Goal: Information Seeking & Learning: Learn about a topic

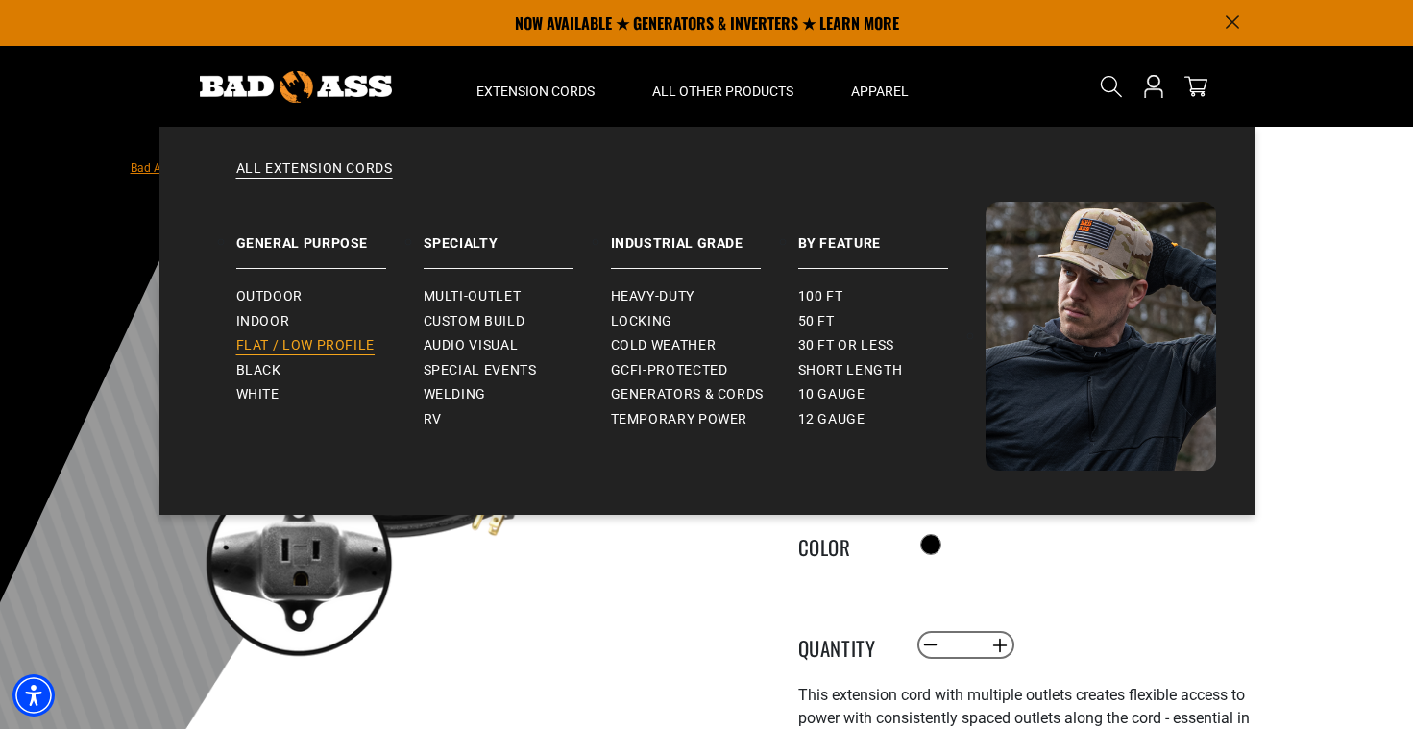
click at [339, 340] on span "Flat / Low Profile" at bounding box center [305, 345] width 139 height 17
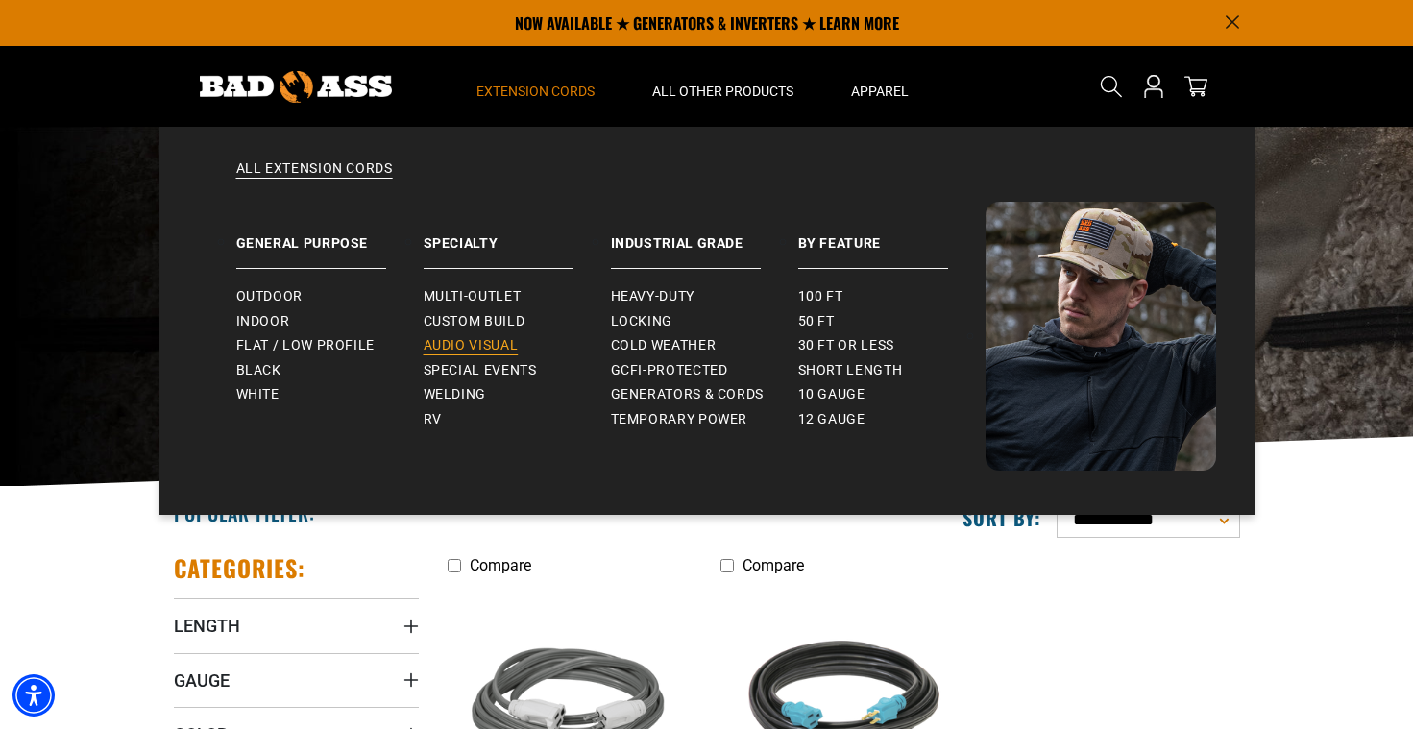
click at [474, 352] on span "Audio Visual" at bounding box center [471, 345] width 95 height 17
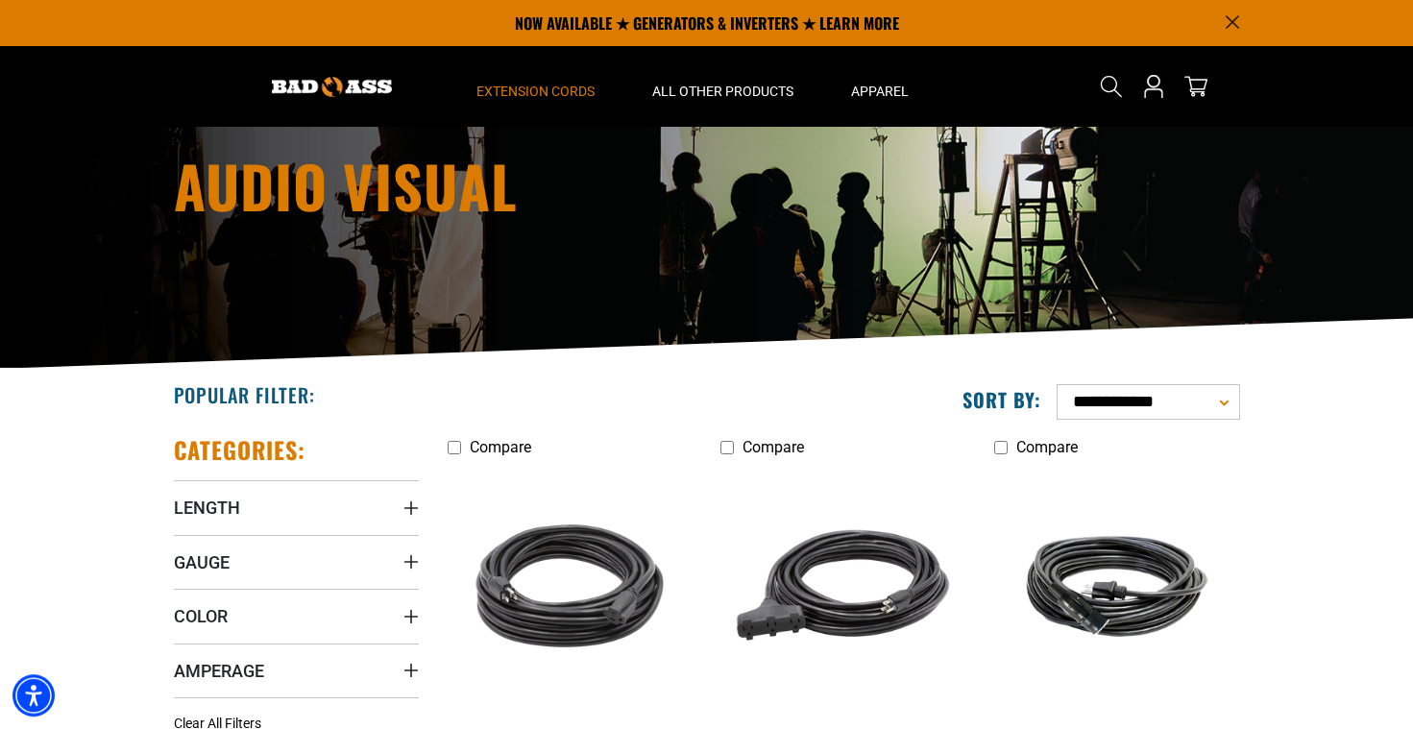
scroll to position [15, 0]
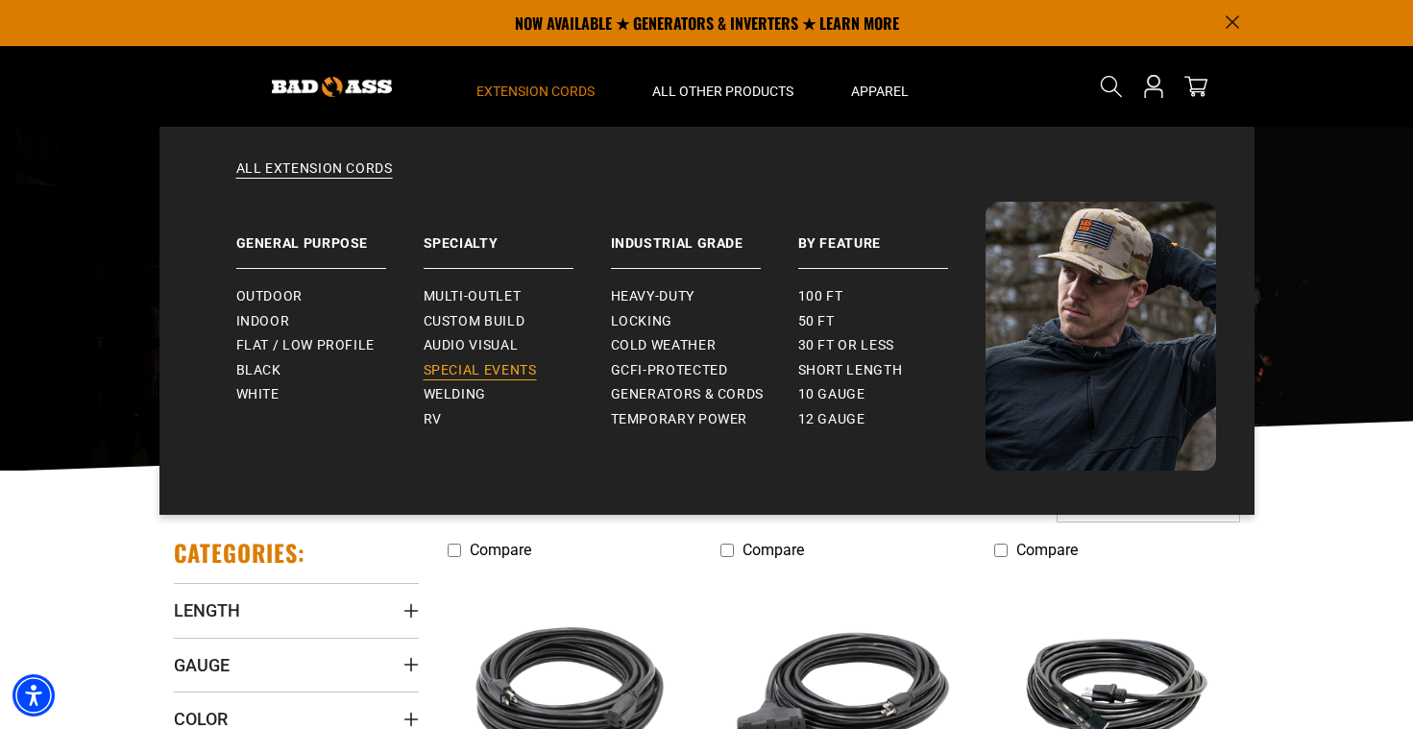
click at [461, 375] on span "Special Events" at bounding box center [480, 370] width 113 height 17
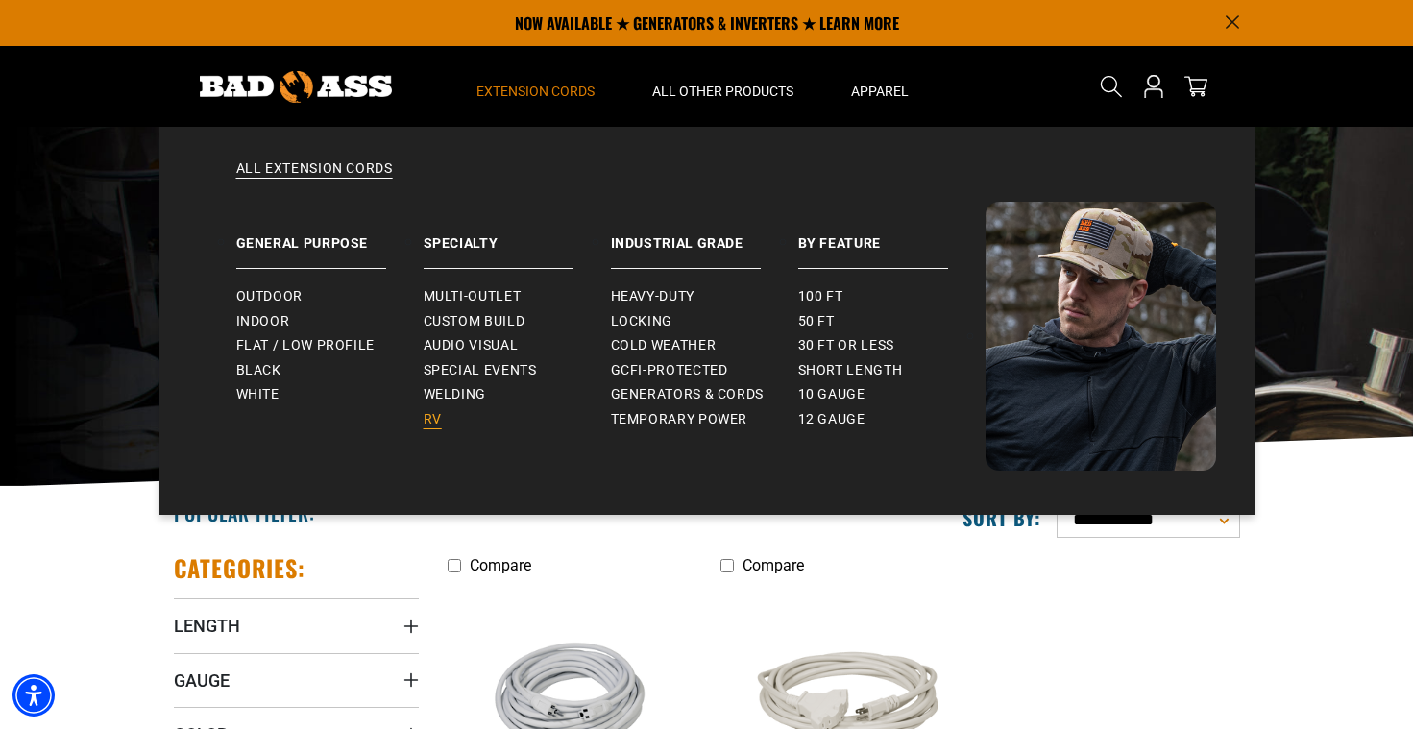
click at [449, 415] on link "RV" at bounding box center [517, 419] width 187 height 25
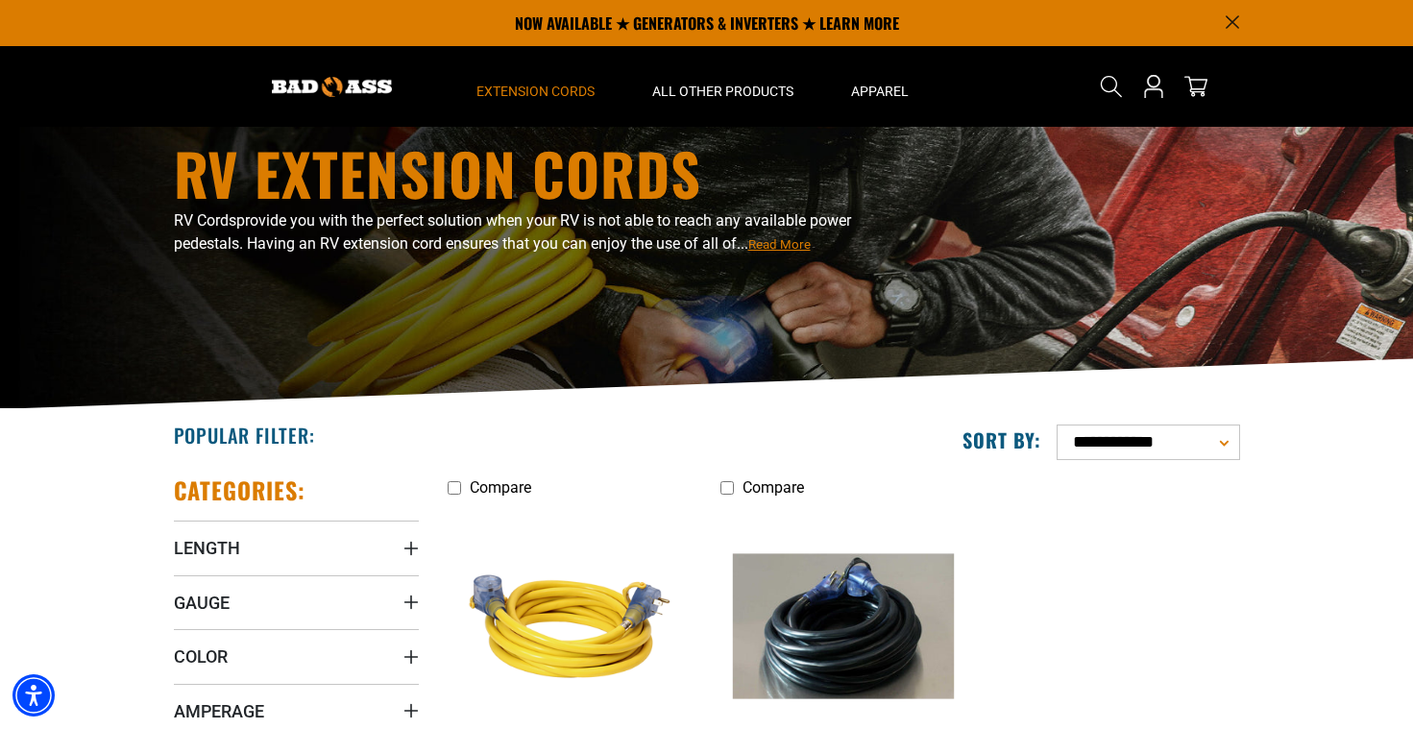
scroll to position [31, 0]
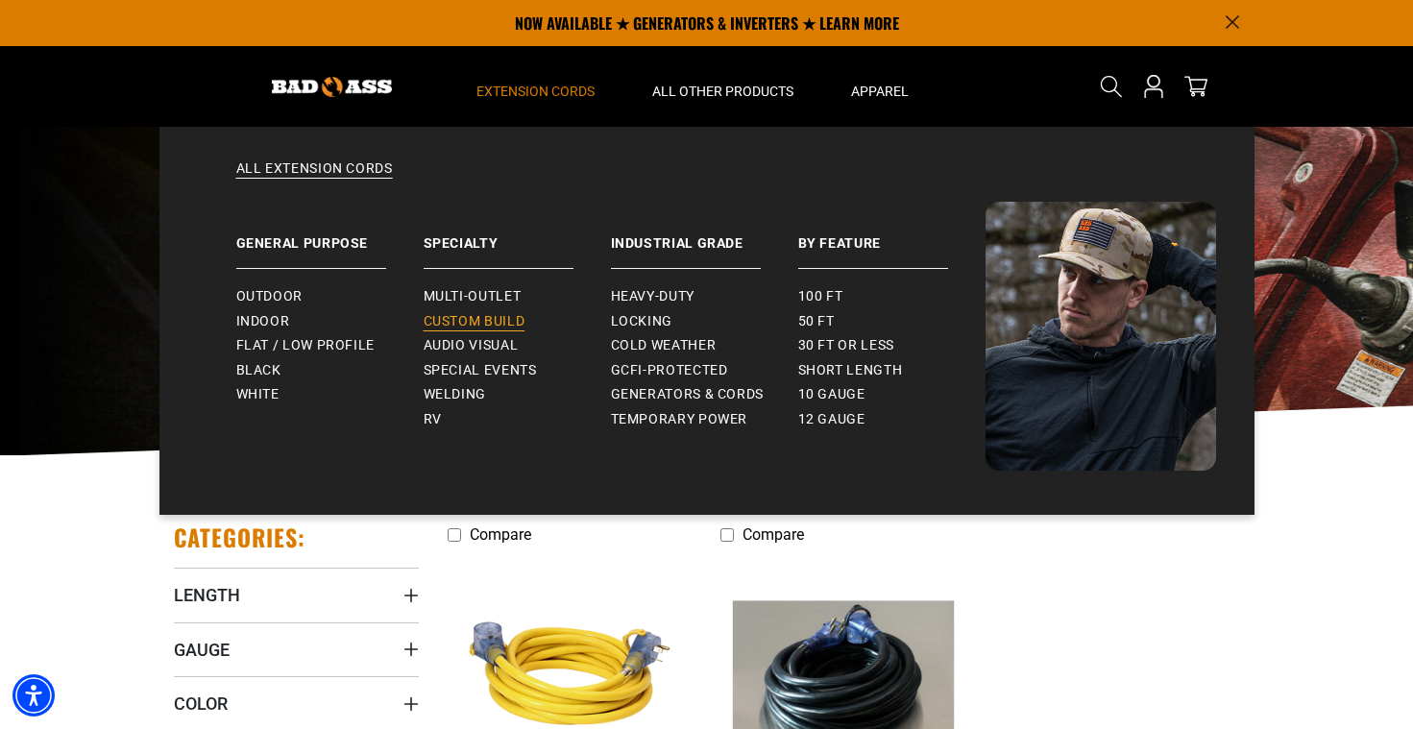
click at [462, 328] on span "Custom Build" at bounding box center [475, 321] width 102 height 17
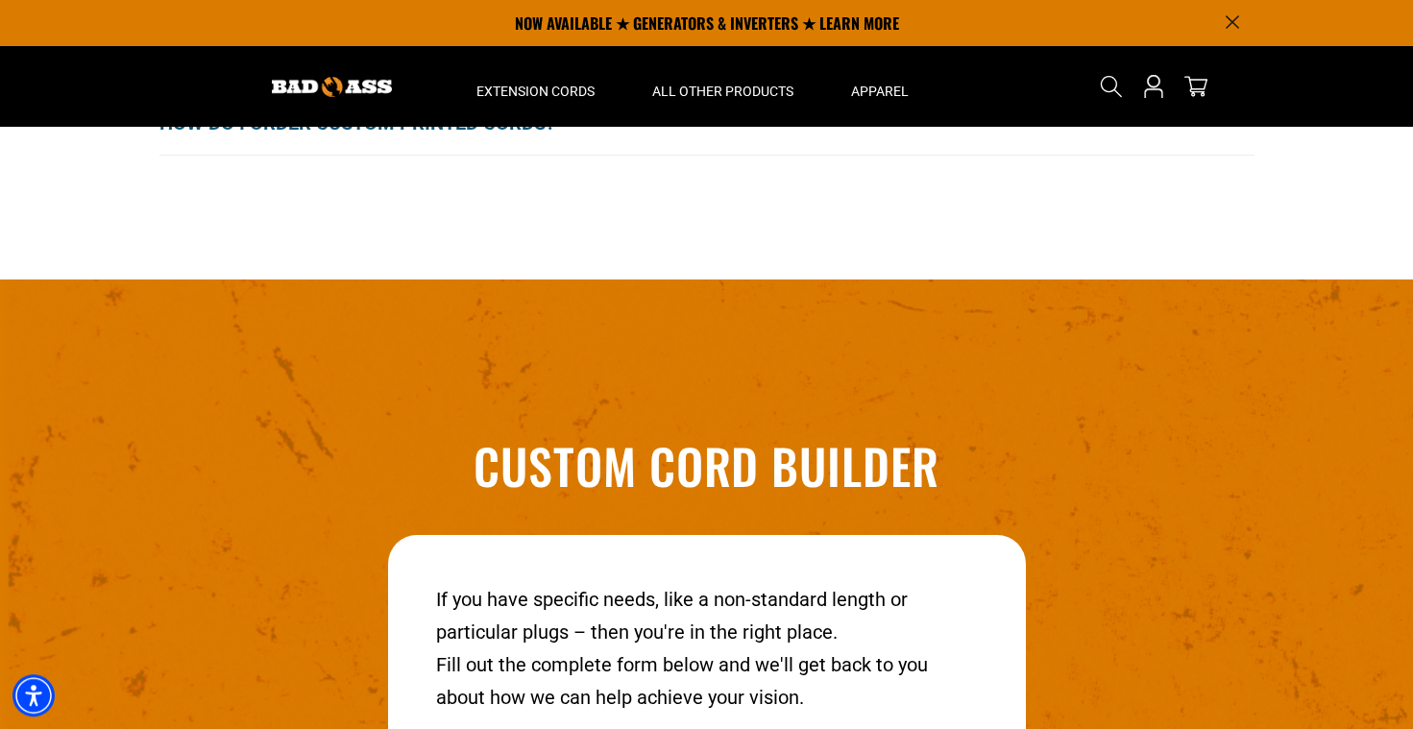
scroll to position [1897, 0]
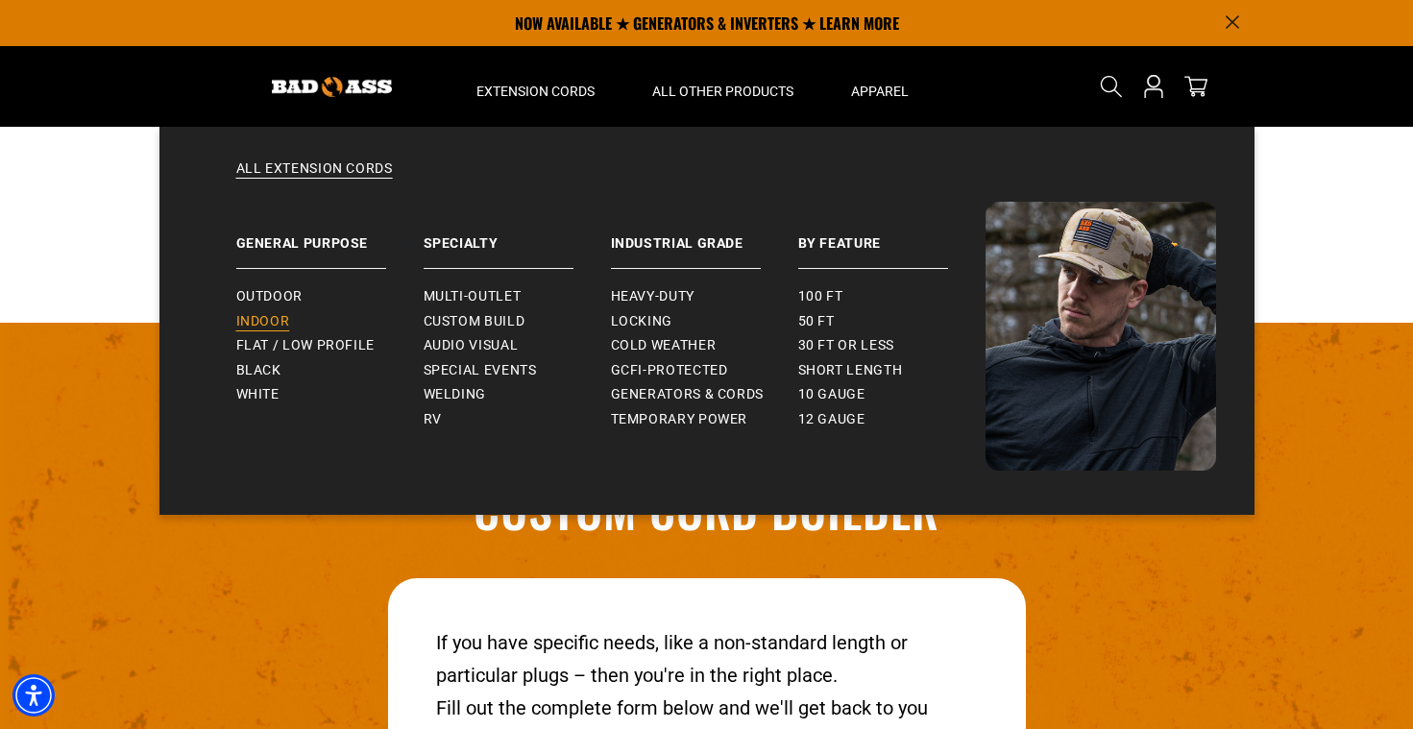
click at [284, 318] on span "Indoor" at bounding box center [263, 321] width 54 height 17
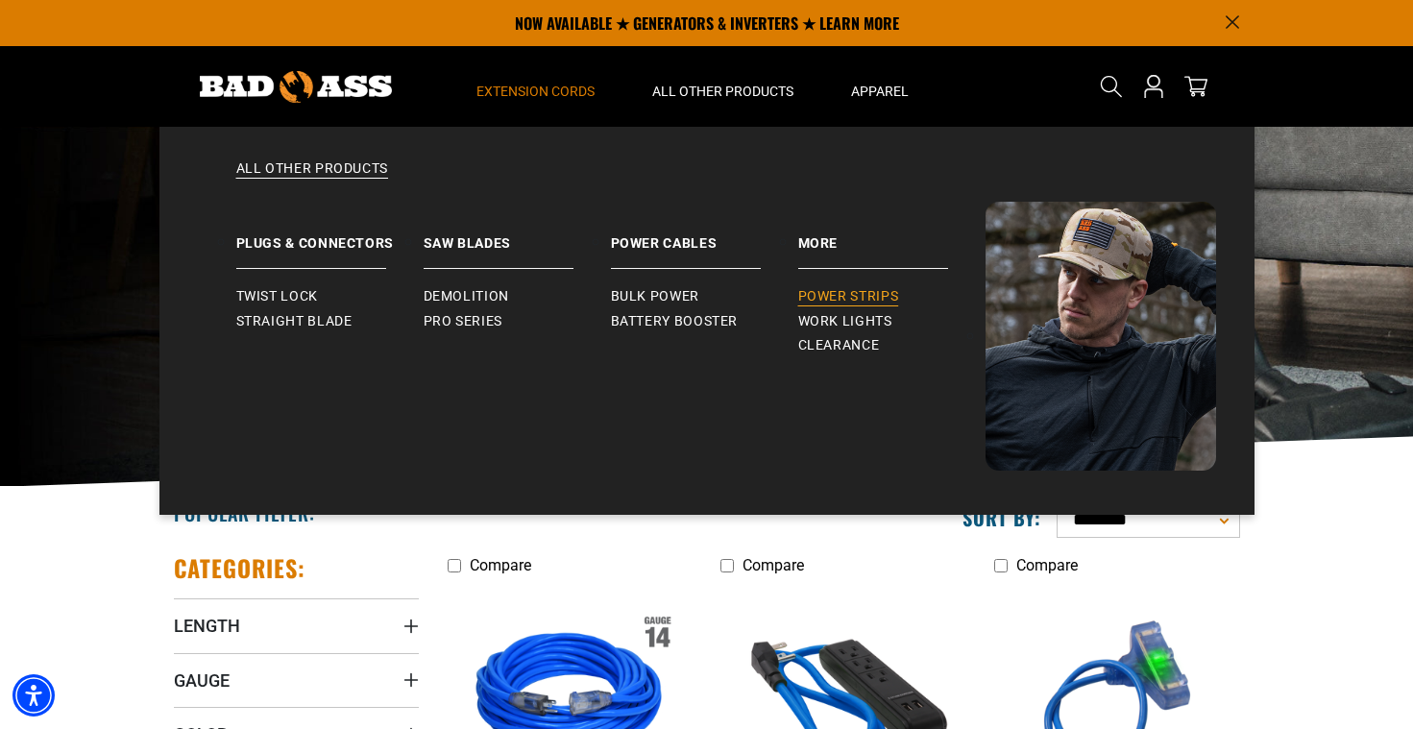
click at [842, 302] on span "Power Strips" at bounding box center [848, 296] width 101 height 17
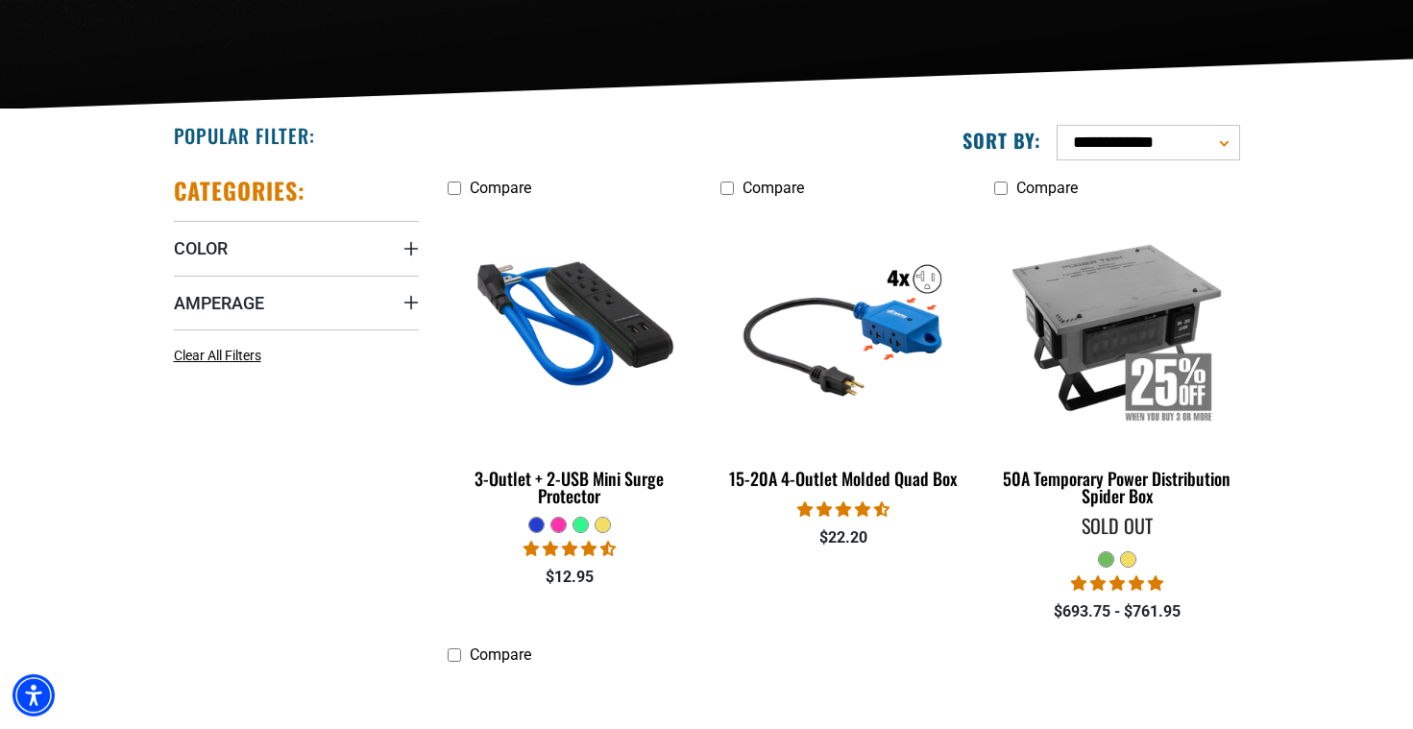
scroll to position [384, 0]
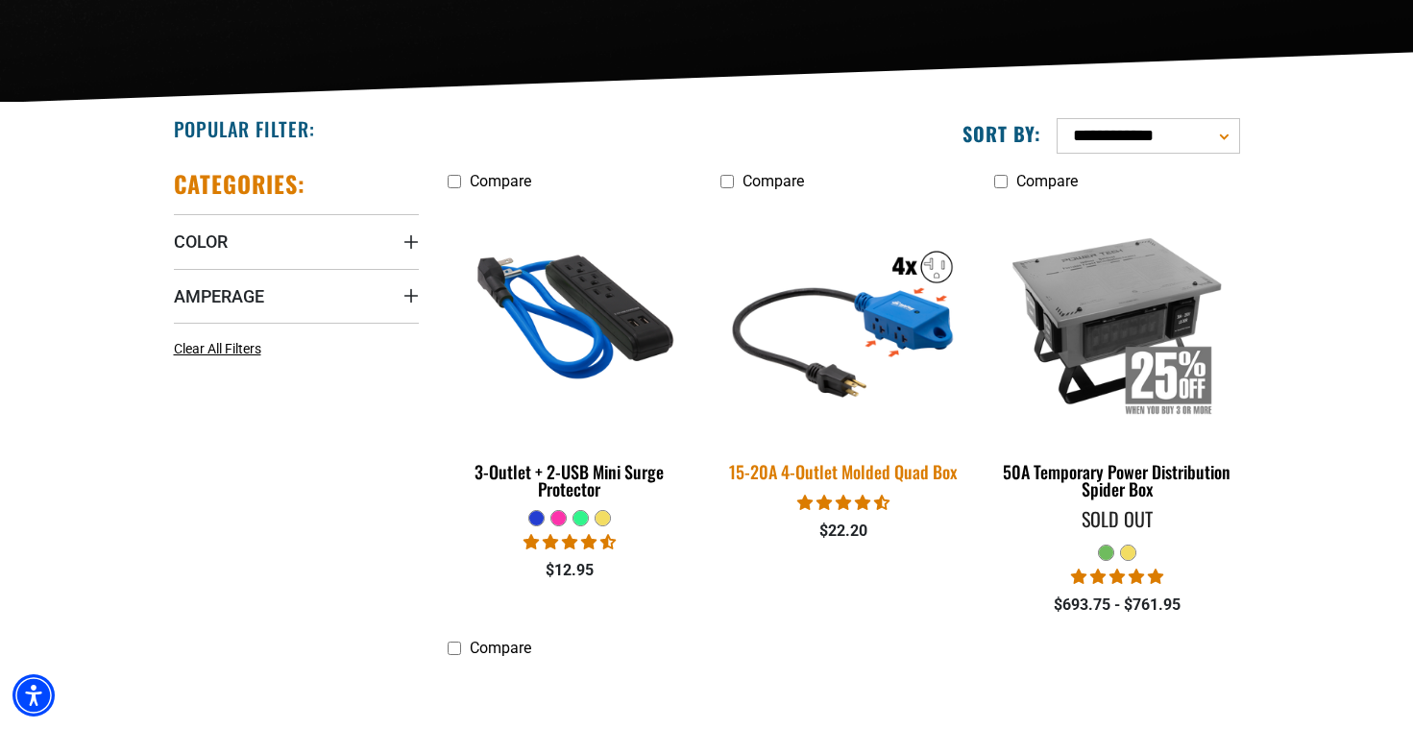
click at [912, 325] on img at bounding box center [843, 320] width 269 height 246
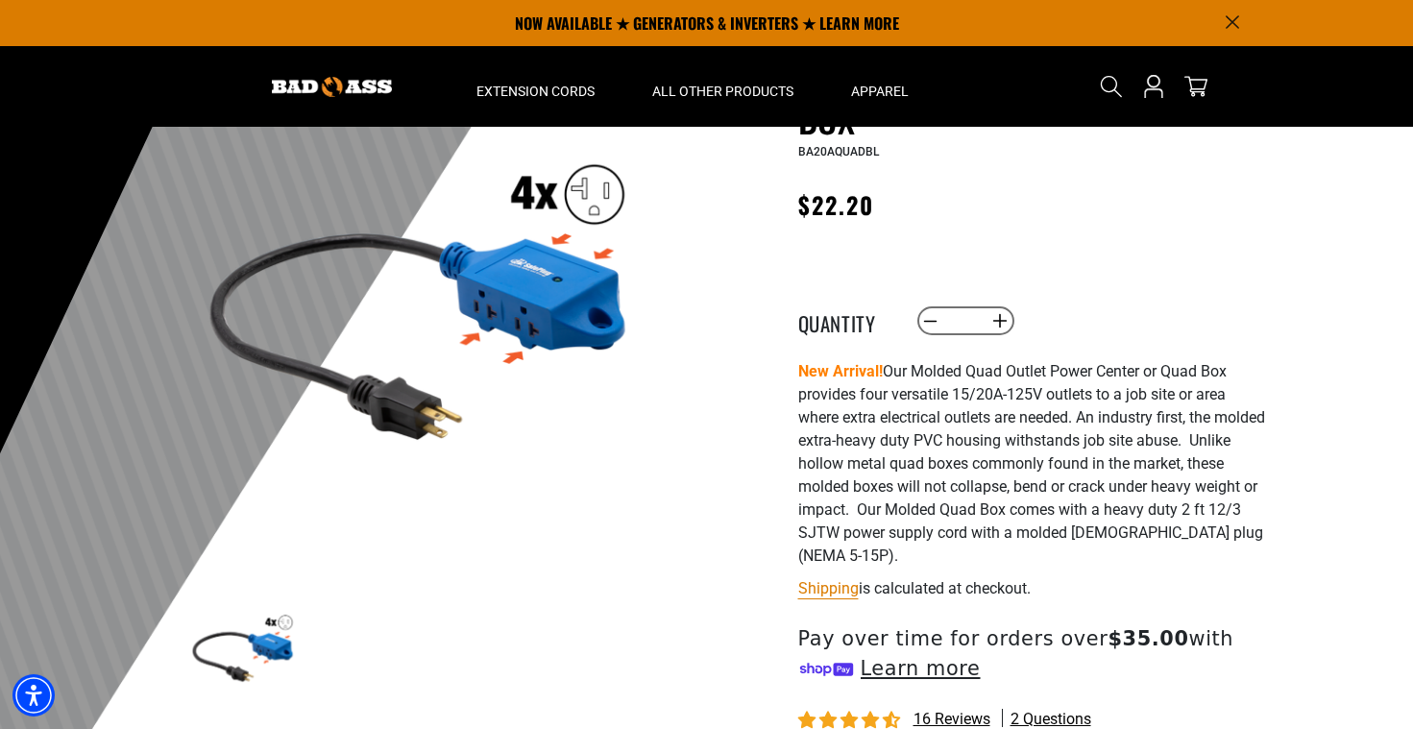
scroll to position [15, 0]
